Goal: Information Seeking & Learning: Learn about a topic

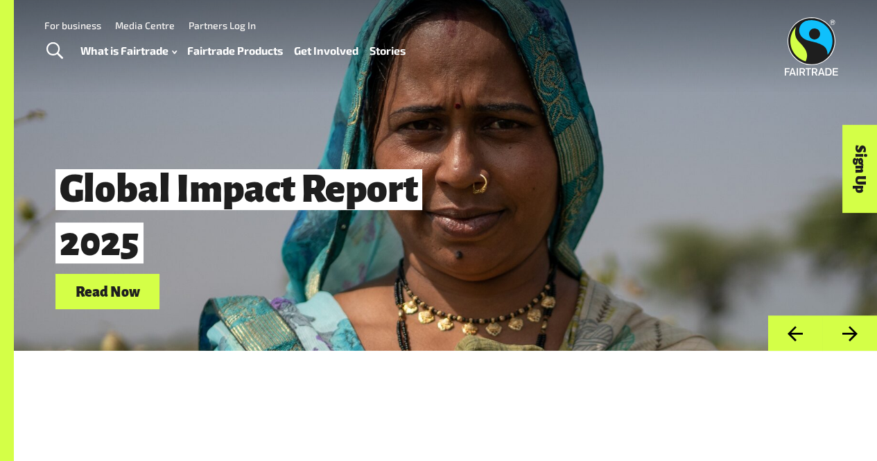
click at [244, 51] on link "Fairtrade Products" at bounding box center [235, 50] width 96 height 19
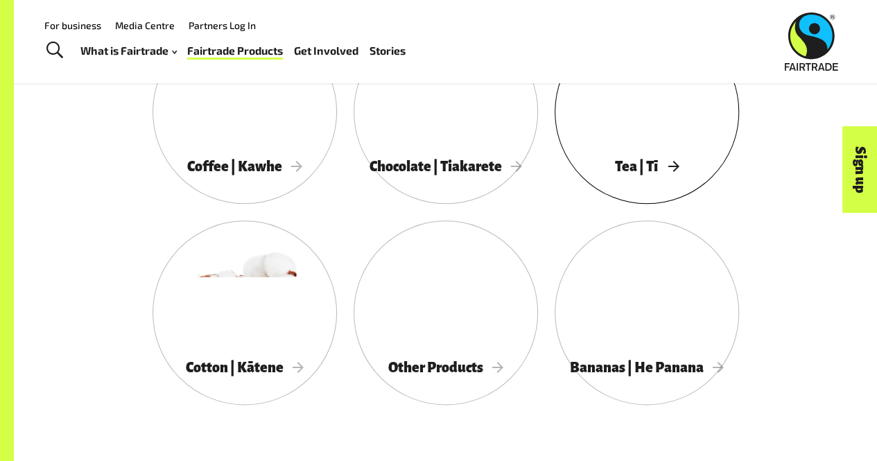
scroll to position [719, 0]
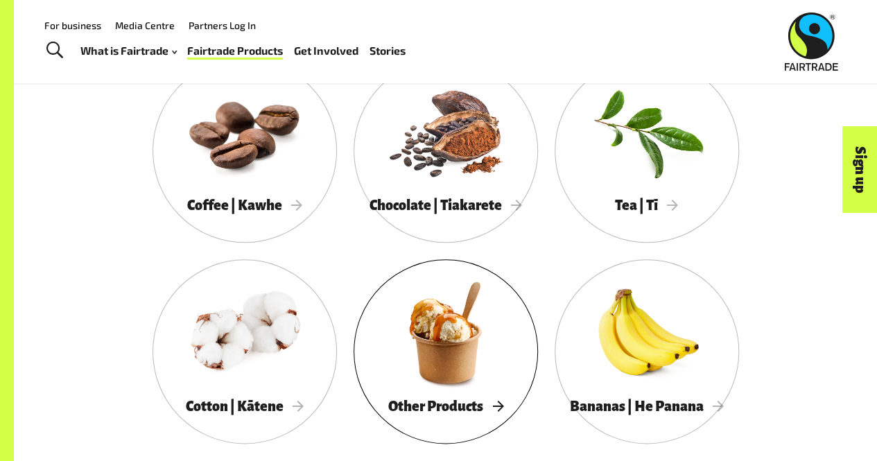
click at [458, 413] on span "Other Products" at bounding box center [445, 406] width 115 height 15
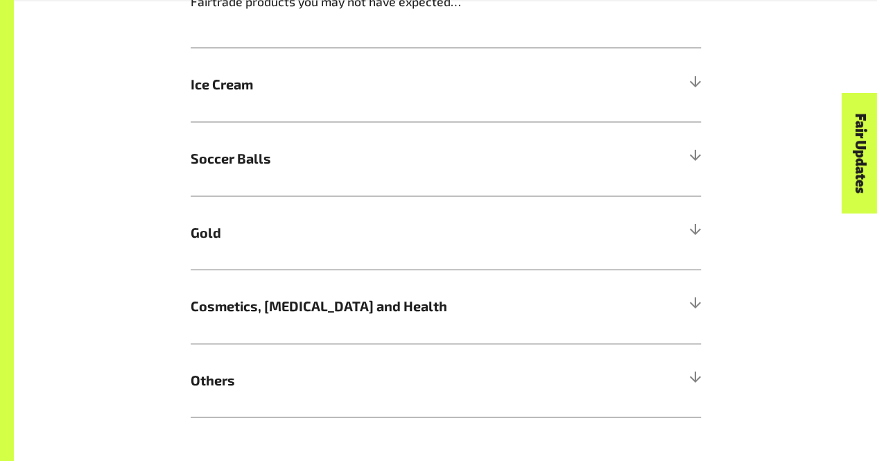
scroll to position [1189, 0]
click at [562, 189] on h5 "Soccer Balls" at bounding box center [446, 158] width 510 height 74
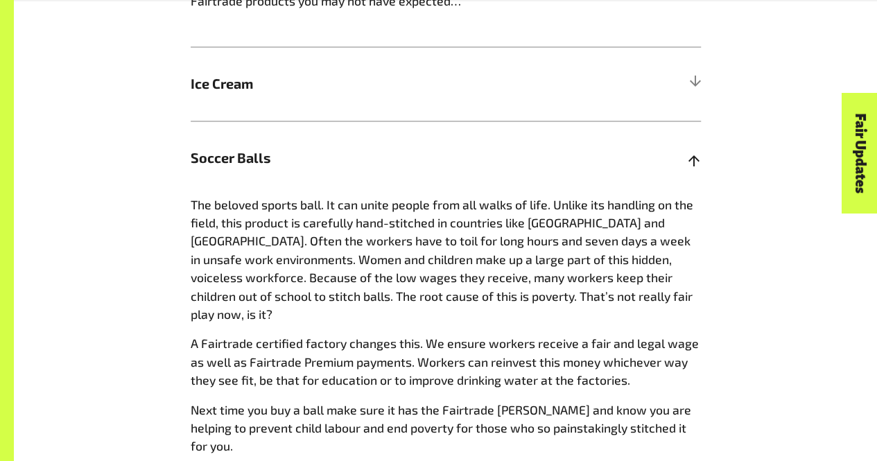
click at [562, 189] on h5 "Soccer Balls" at bounding box center [446, 158] width 510 height 74
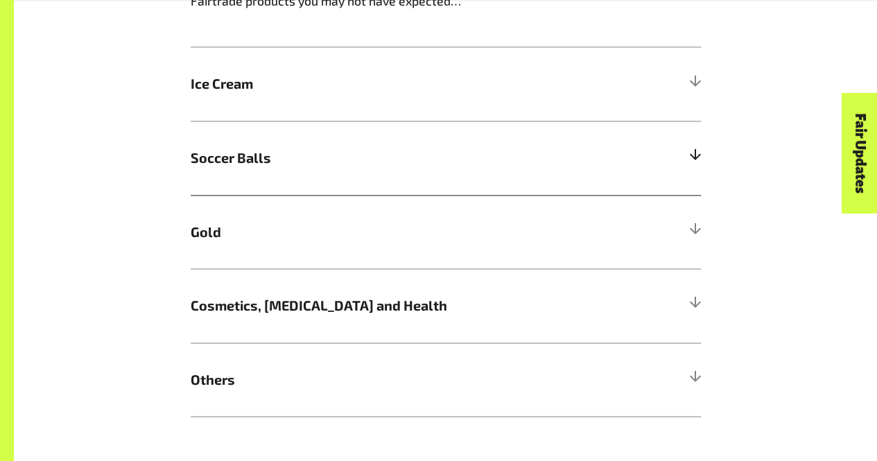
click at [562, 189] on h5 "Soccer Balls" at bounding box center [446, 158] width 510 height 74
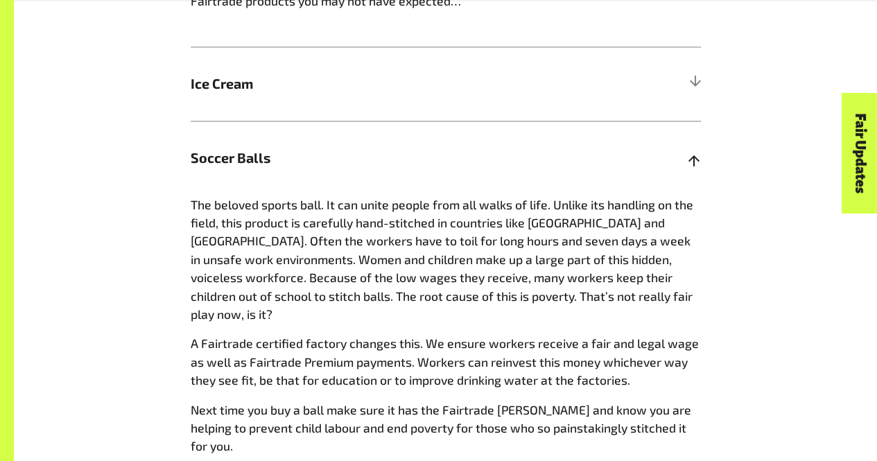
click at [562, 189] on h5 "Soccer Balls" at bounding box center [446, 158] width 510 height 74
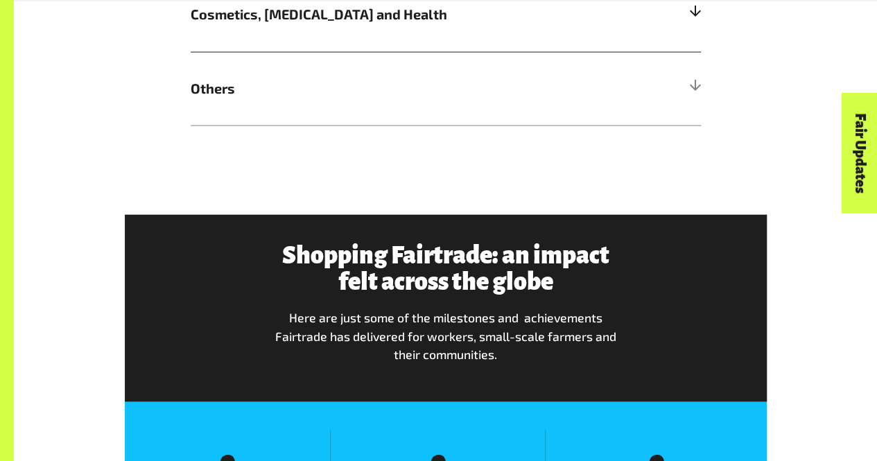
scroll to position [1513, 0]
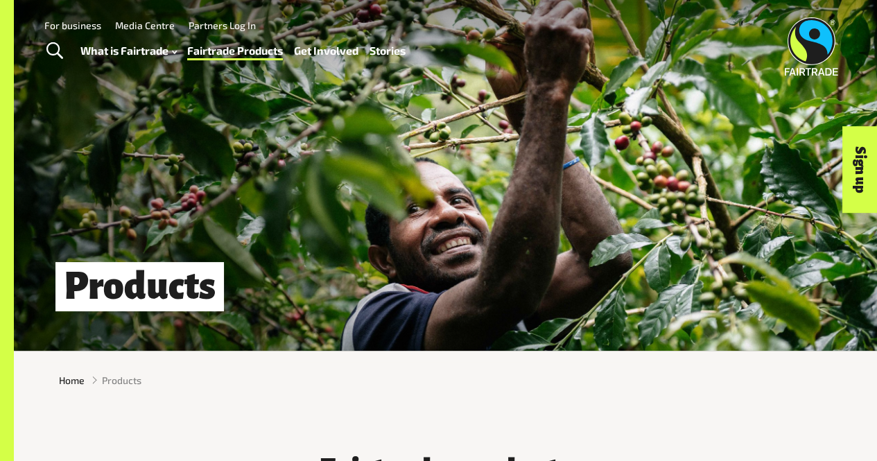
click at [391, 44] on link "Stories" at bounding box center [388, 50] width 36 height 19
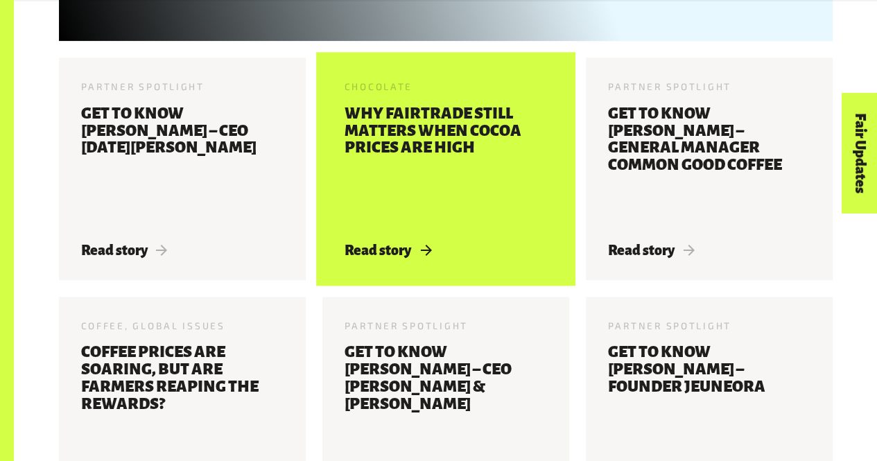
scroll to position [796, 0]
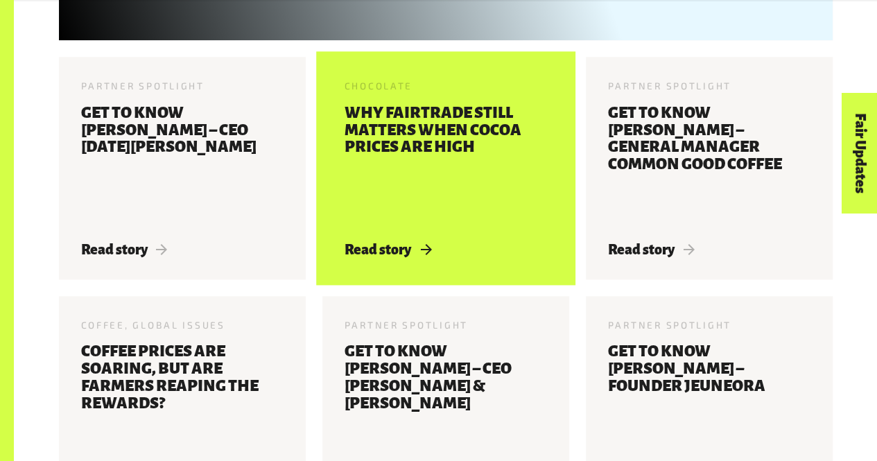
click at [505, 192] on h3 "Why Fairtrade still matters when cocoa prices are high" at bounding box center [446, 165] width 202 height 120
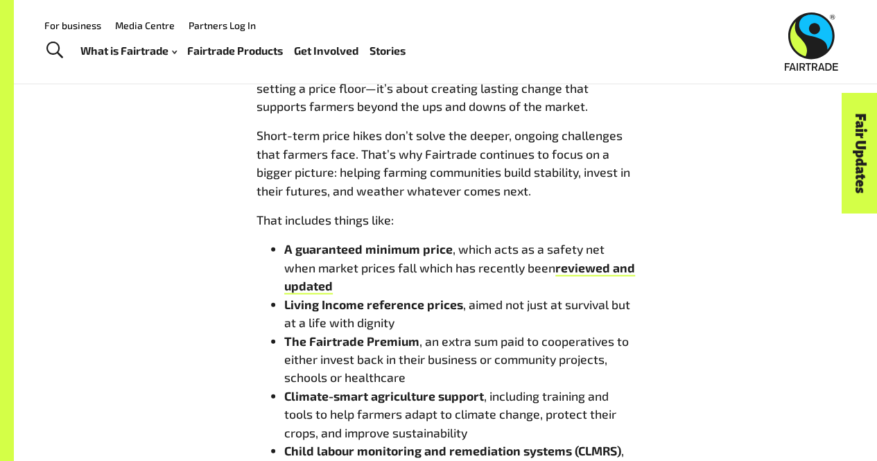
scroll to position [1417, 0]
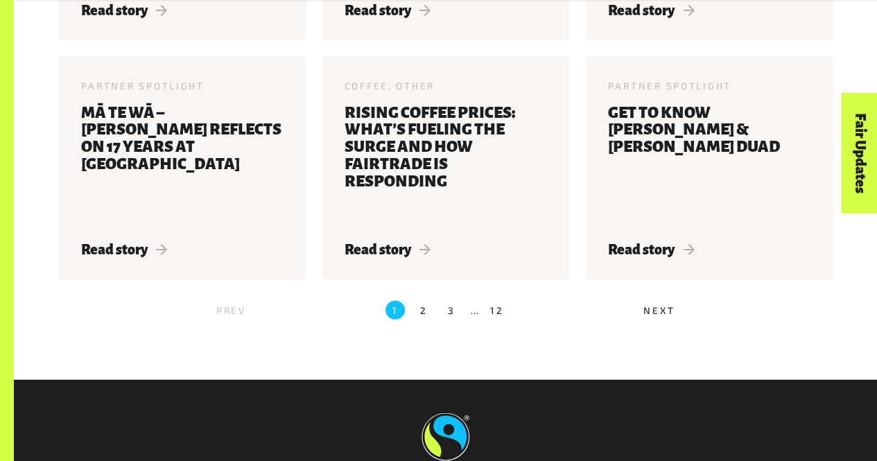
scroll to position [1514, 0]
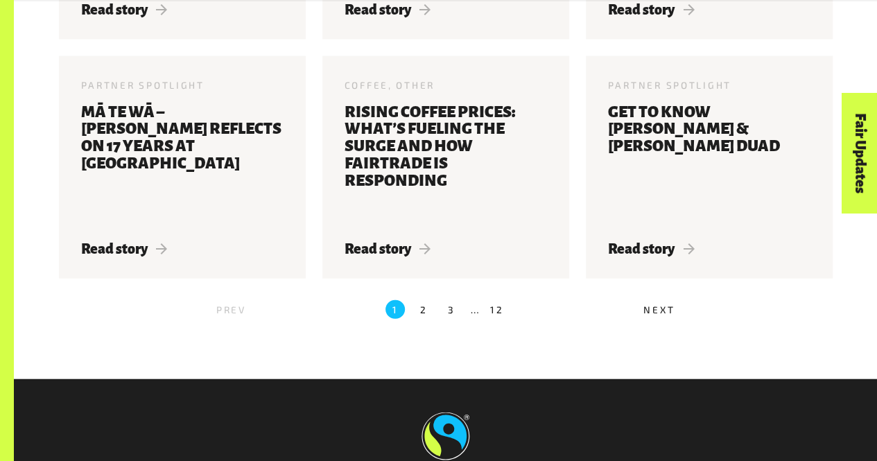
click at [419, 314] on label "2" at bounding box center [423, 309] width 19 height 19
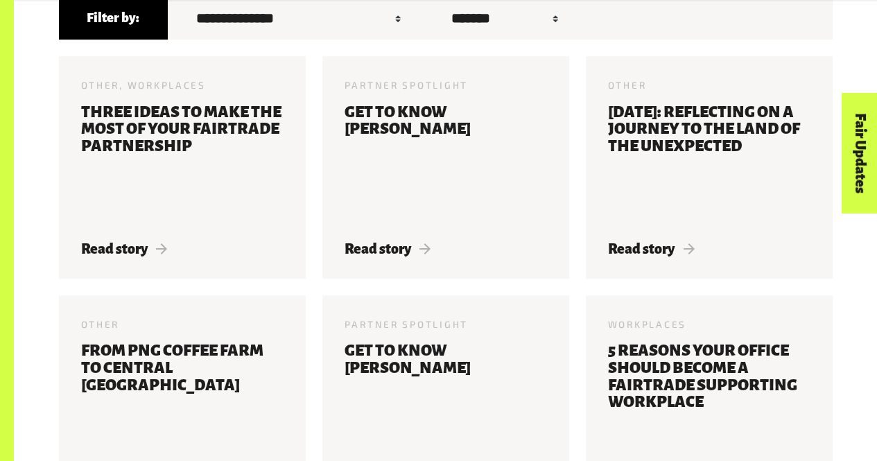
scroll to position [459, 0]
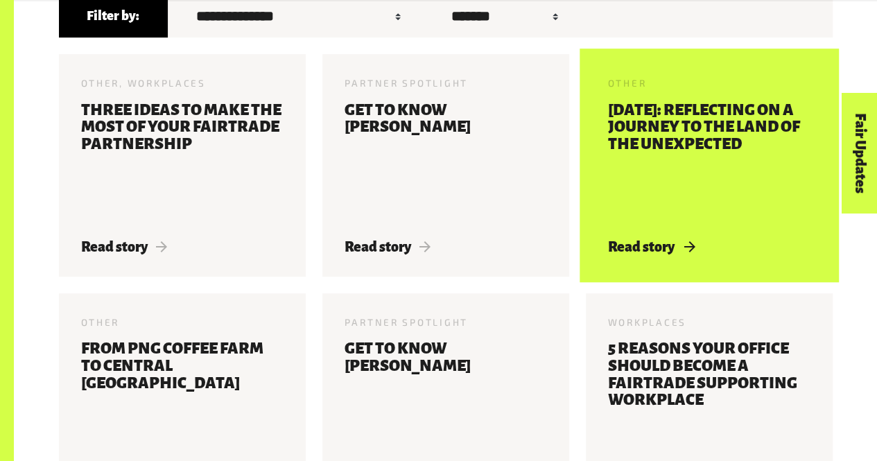
click at [679, 199] on h3 "[DATE]: Reflecting on a Journey to the Land of the Unexpected" at bounding box center [709, 162] width 202 height 120
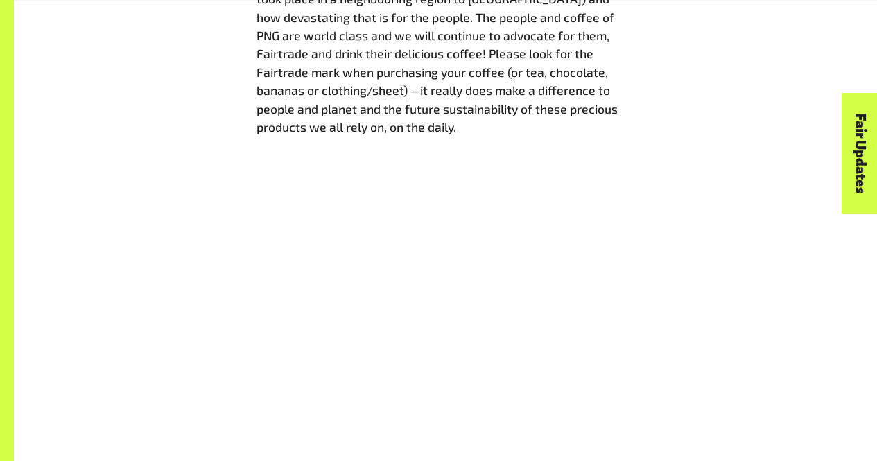
scroll to position [2708, 0]
